Goal: Check status: Check status

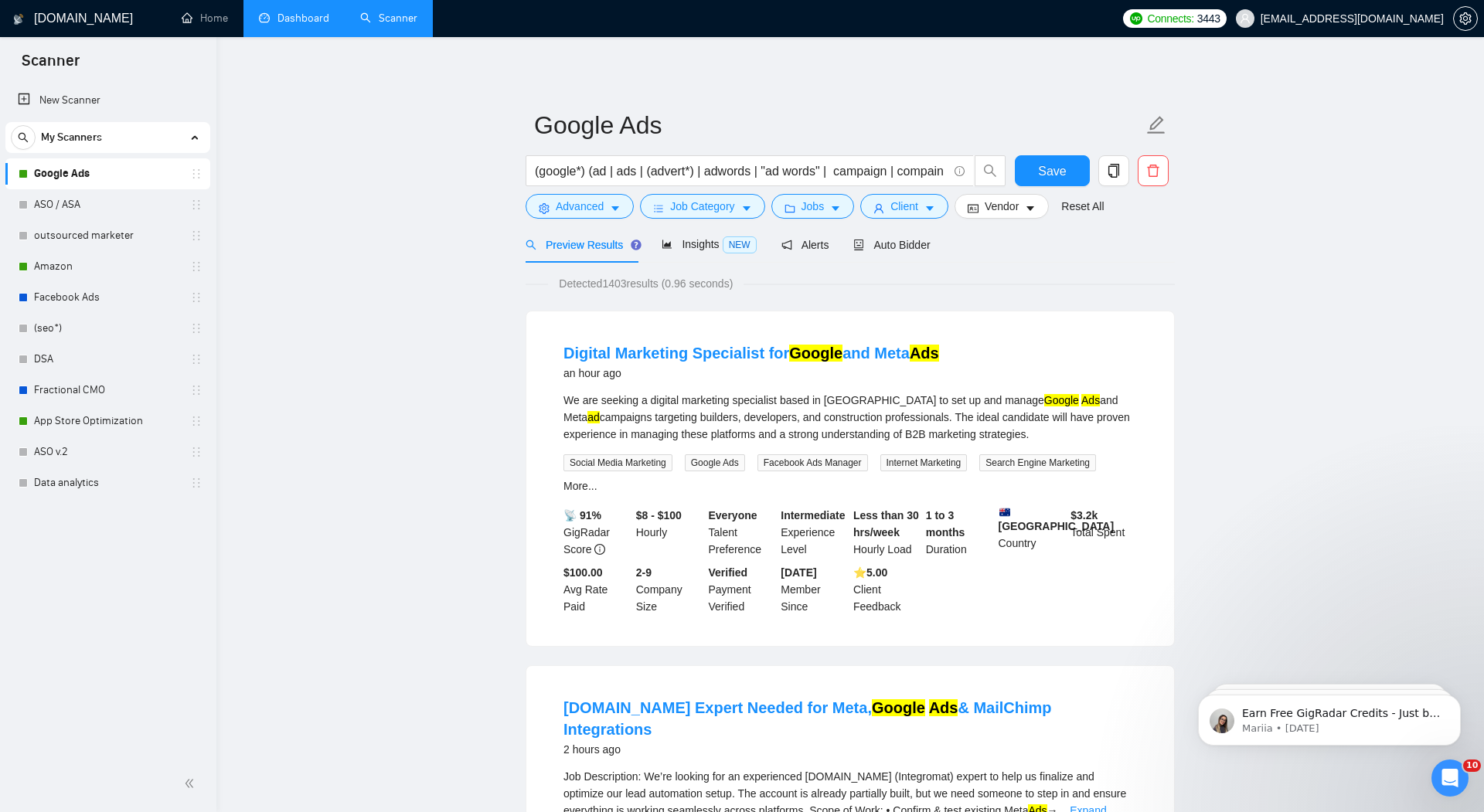
click at [286, 22] on link "Dashboard" at bounding box center [294, 17] width 70 height 13
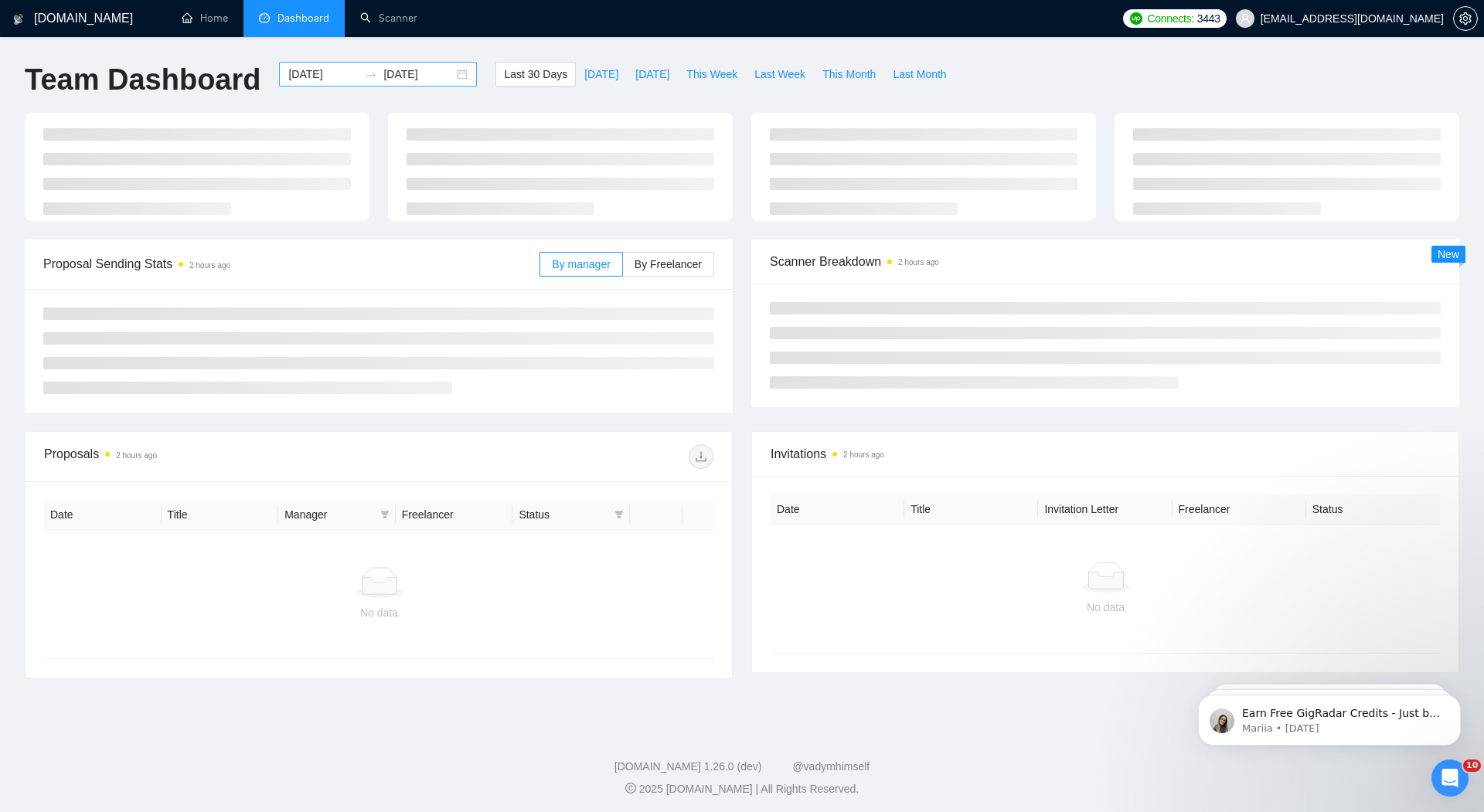
type input "[DATE]"
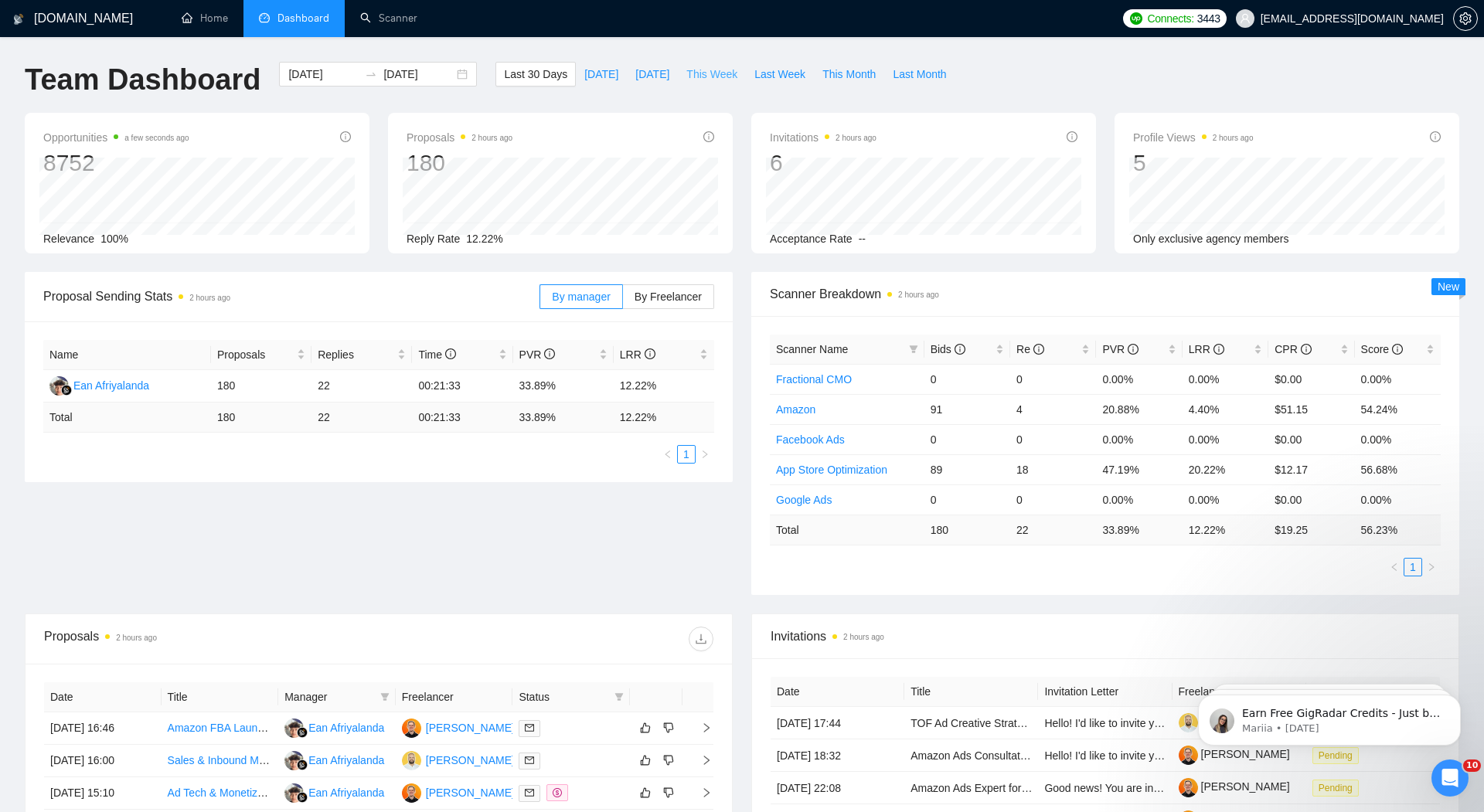
click at [701, 72] on span "This Week" at bounding box center [712, 75] width 51 height 17
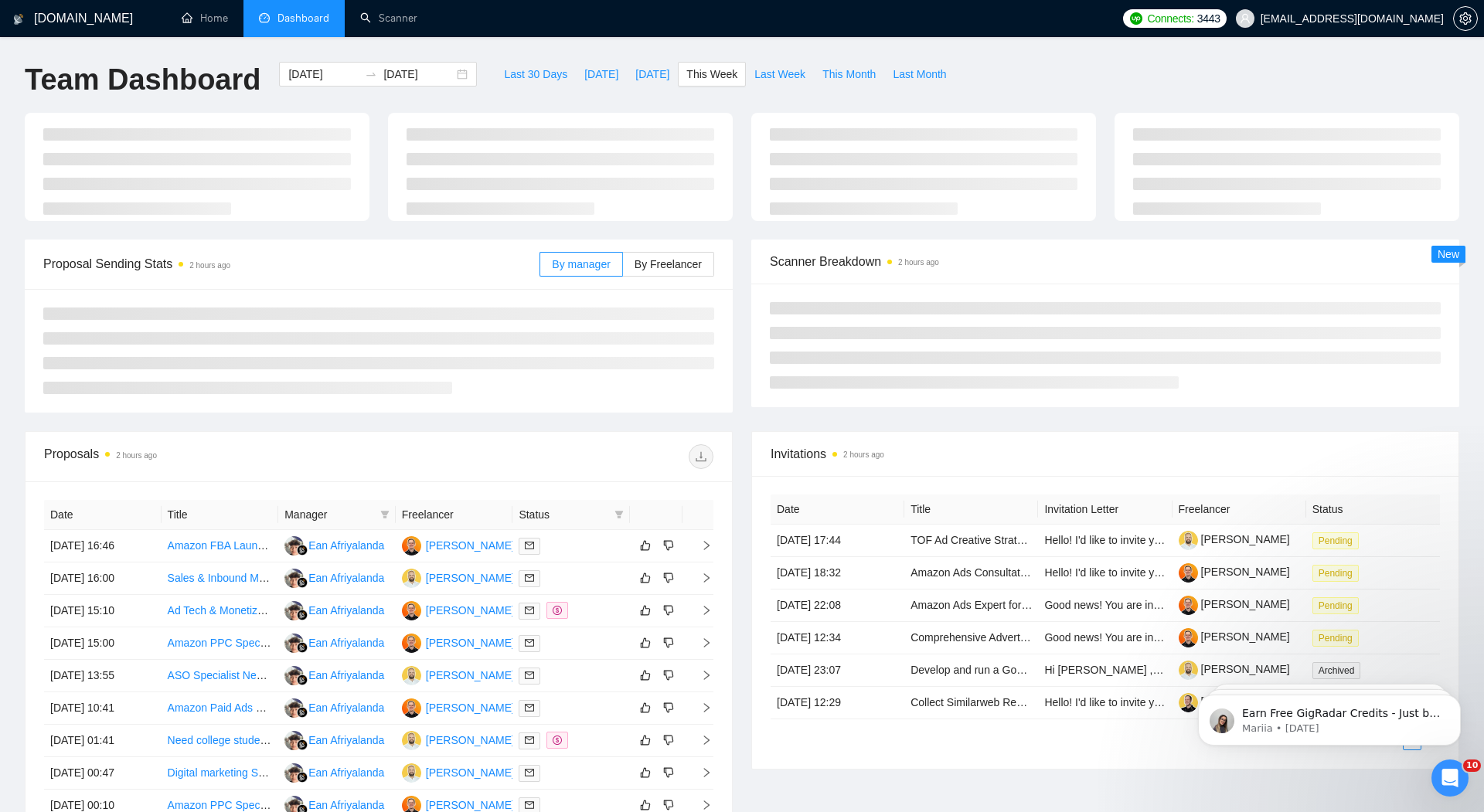
type input "[DATE]"
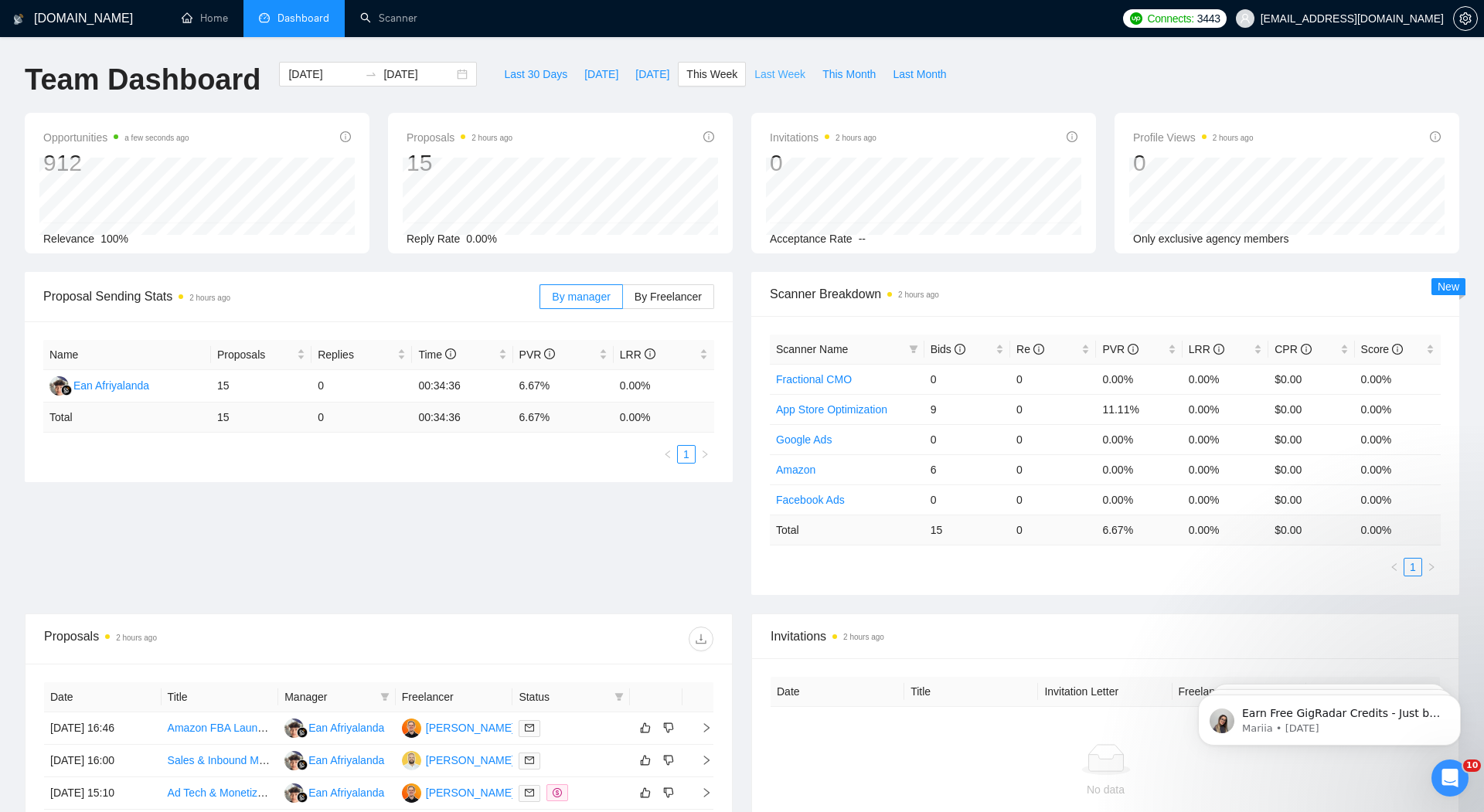
click at [786, 75] on span "Last Week" at bounding box center [779, 75] width 51 height 17
type input "[DATE]"
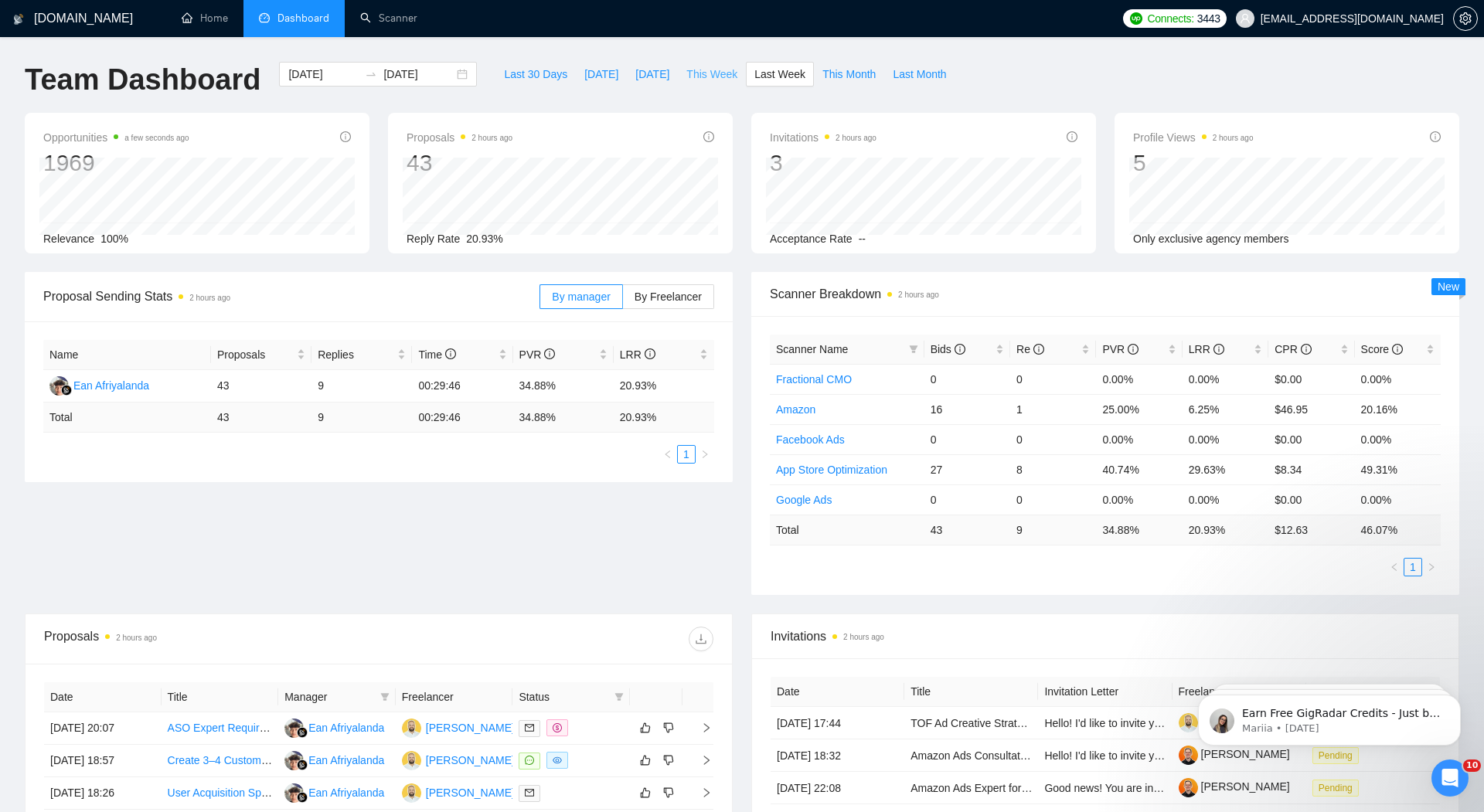
click at [695, 73] on span "This Week" at bounding box center [712, 75] width 51 height 17
type input "[DATE]"
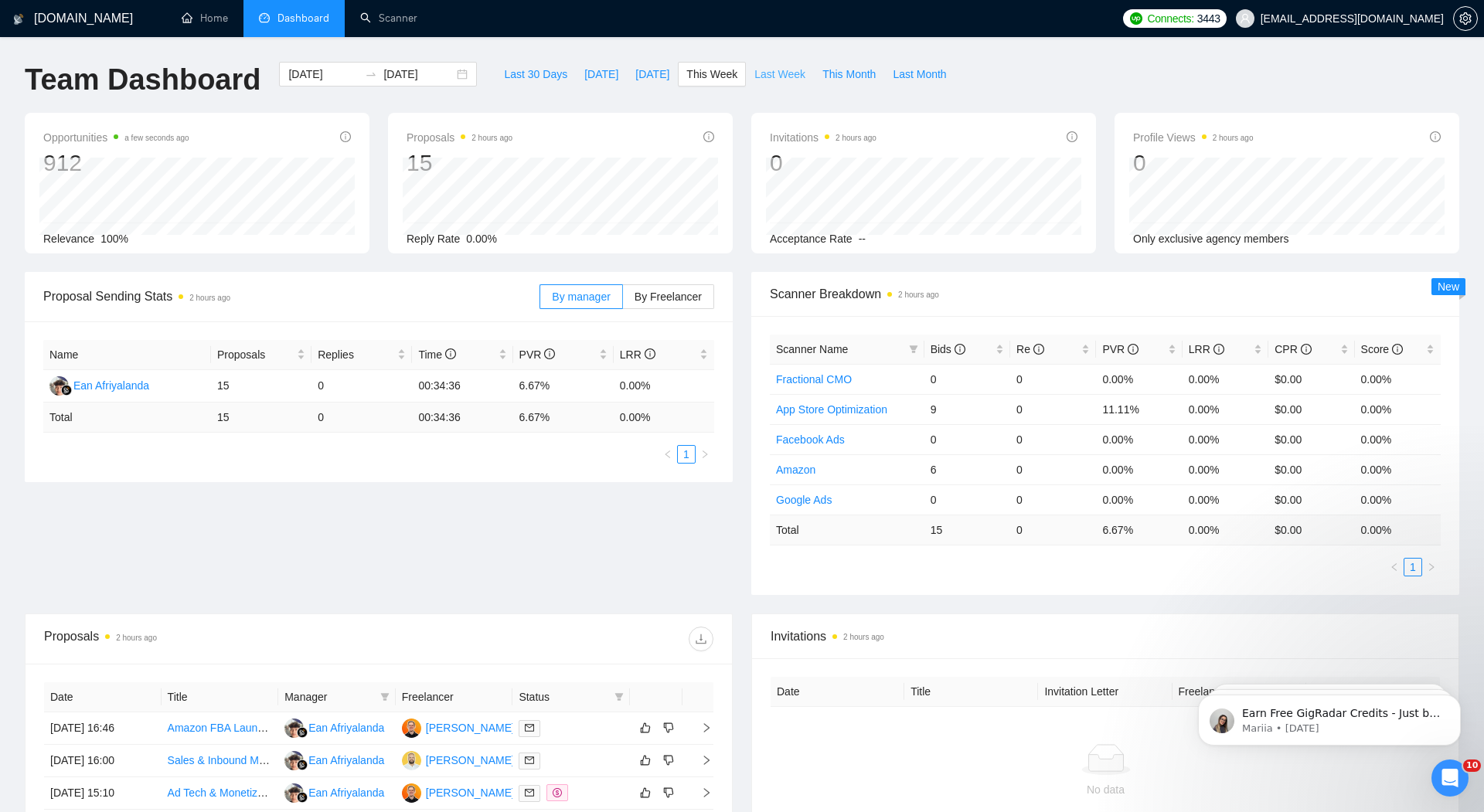
click at [772, 77] on span "Last Week" at bounding box center [779, 75] width 51 height 17
type input "[DATE]"
